Goal: Task Accomplishment & Management: Manage account settings

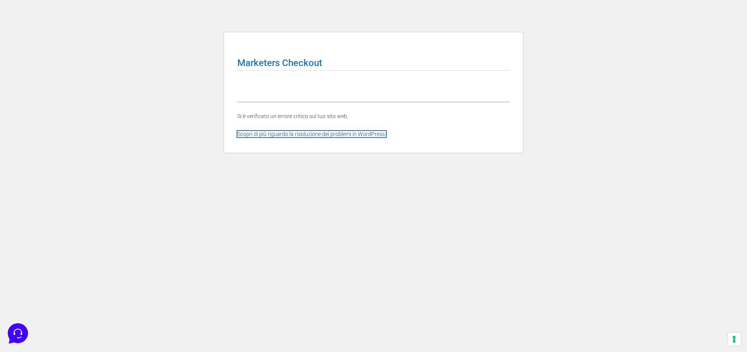
click at [326, 135] on link "Scopri di più riguardo la risoluzione dei problemi in WordPress." at bounding box center [311, 134] width 149 height 6
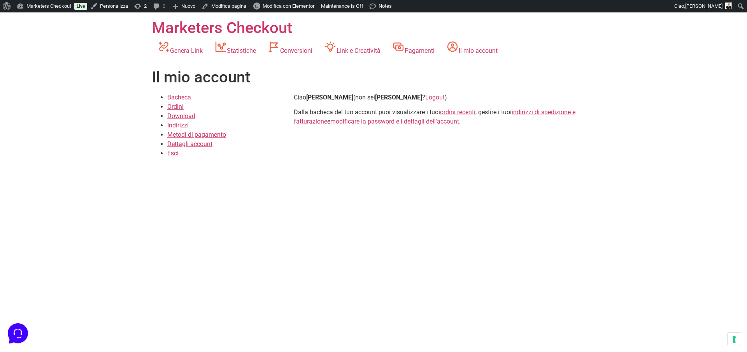
click at [310, 62] on header "Marketers Checkout Genera Link Statistiche Conversioni Link e Creatività Pagame…" at bounding box center [373, 38] width 443 height 52
click at [310, 41] on link "Conversioni" at bounding box center [290, 47] width 56 height 21
click at [310, 45] on link "Conversioni" at bounding box center [290, 47] width 56 height 21
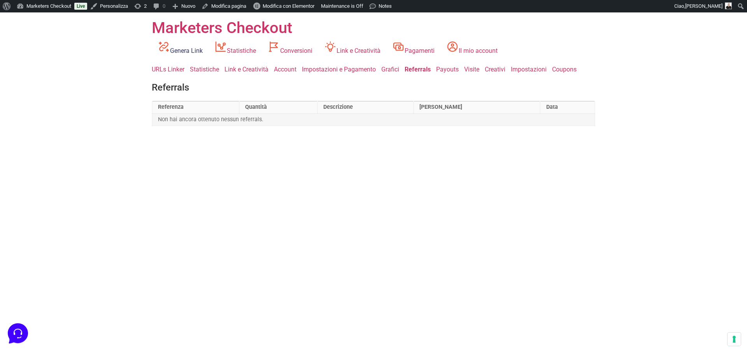
click at [185, 56] on link "Genera Link" at bounding box center [180, 47] width 57 height 21
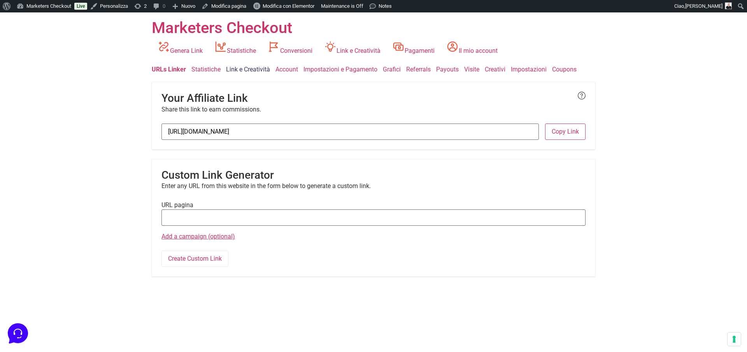
click at [257, 70] on link "Link e Creatività" at bounding box center [248, 69] width 44 height 7
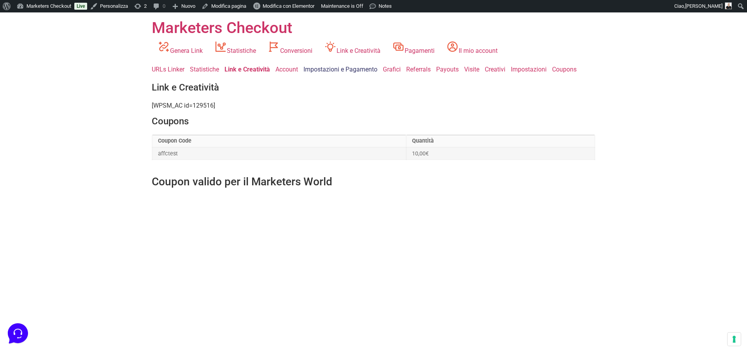
click at [339, 68] on link "Impostazioni e Pagamento" at bounding box center [340, 69] width 74 height 7
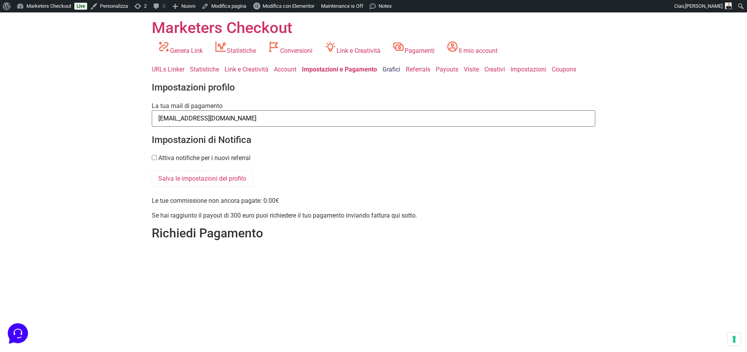
click at [400, 66] on link "Grafici" at bounding box center [391, 69] width 18 height 7
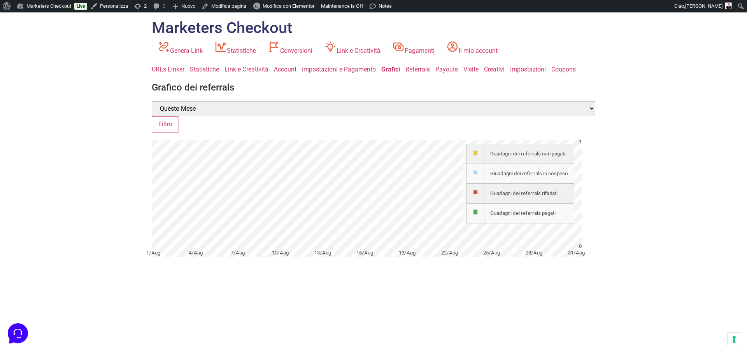
click at [206, 33] on link "Marketers Checkout" at bounding box center [222, 28] width 140 height 18
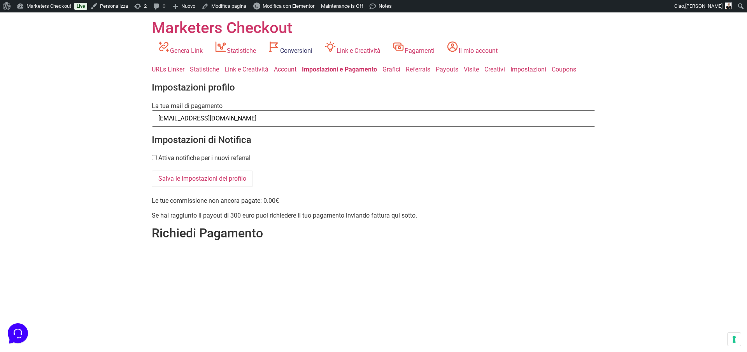
click at [297, 57] on link "Conversioni" at bounding box center [290, 47] width 56 height 21
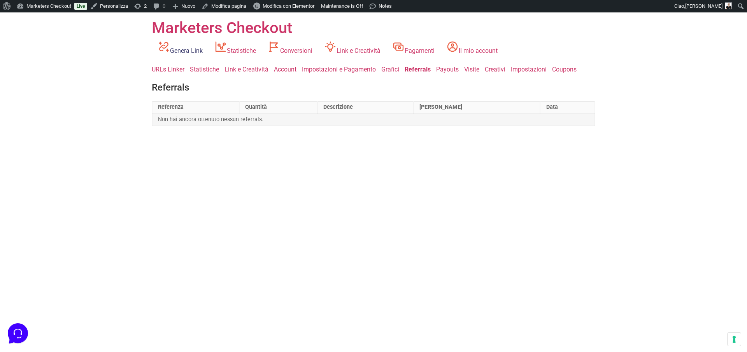
click at [173, 45] on link "Genera Link" at bounding box center [180, 47] width 57 height 21
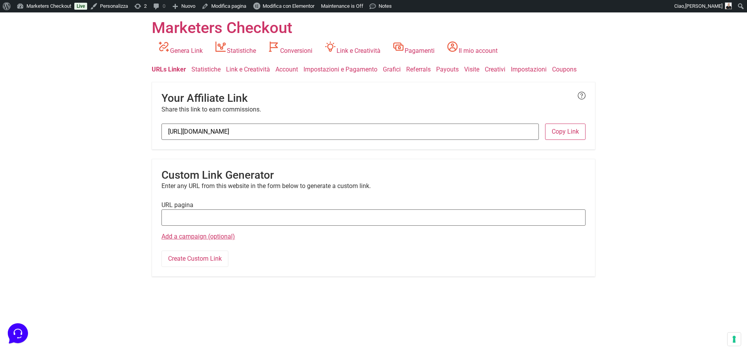
click at [223, 79] on div "URLs Linker Statistiche Link e Creatività Account Impostazioni e Pagamento Graf…" at bounding box center [373, 171] width 443 height 212
click at [208, 66] on link "Statistiche" at bounding box center [205, 69] width 29 height 7
